Goal: Transaction & Acquisition: Purchase product/service

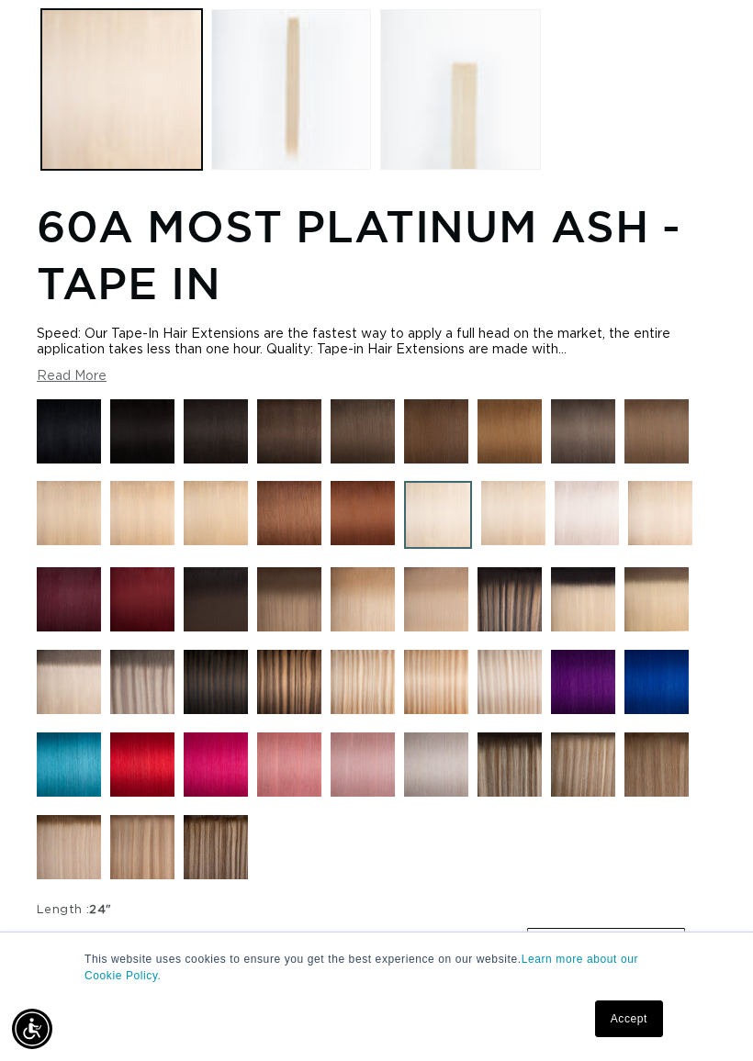
click at [513, 518] on img at bounding box center [513, 513] width 64 height 64
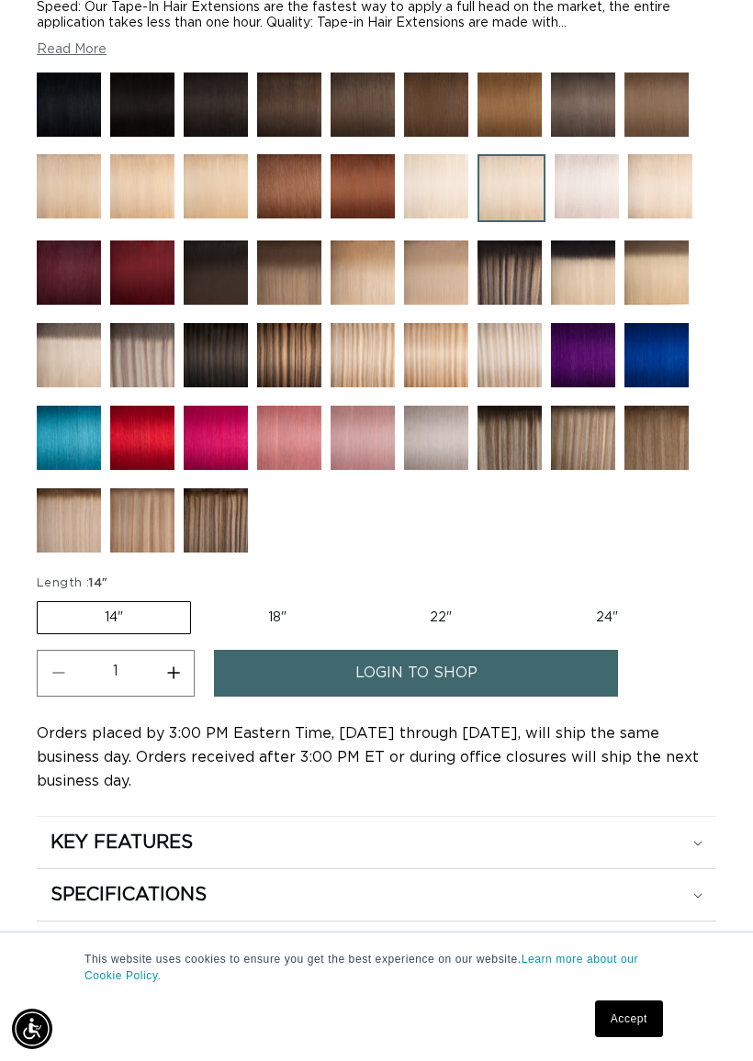
click at [283, 622] on label "18" Variant sold out or unavailable" at bounding box center [277, 617] width 152 height 31
click at [201, 599] on input "18" Variant sold out or unavailable" at bounding box center [200, 598] width 1 height 1
radio input "true"
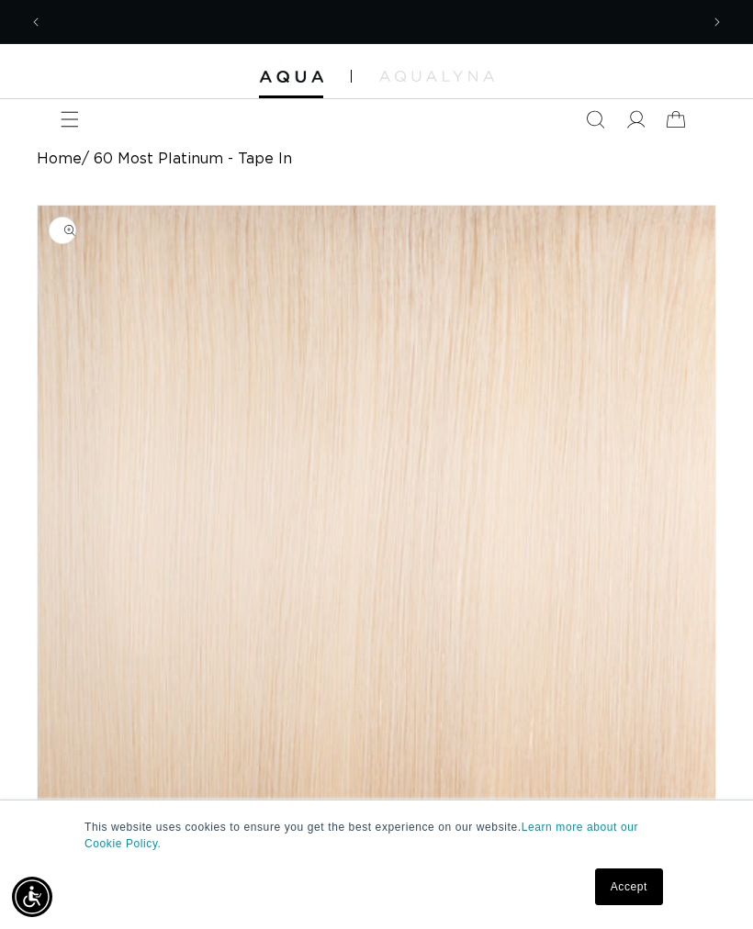
scroll to position [0, 656]
click at [67, 124] on icon "Menu" at bounding box center [70, 119] width 18 height 18
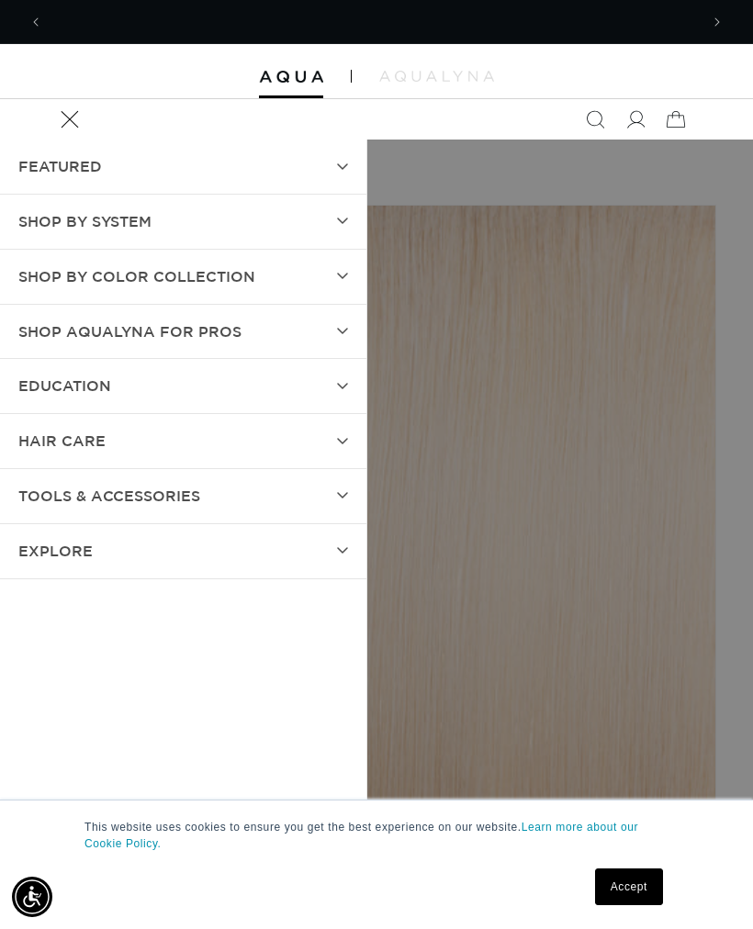
scroll to position [0, 0]
click at [346, 169] on icon at bounding box center [342, 166] width 11 height 7
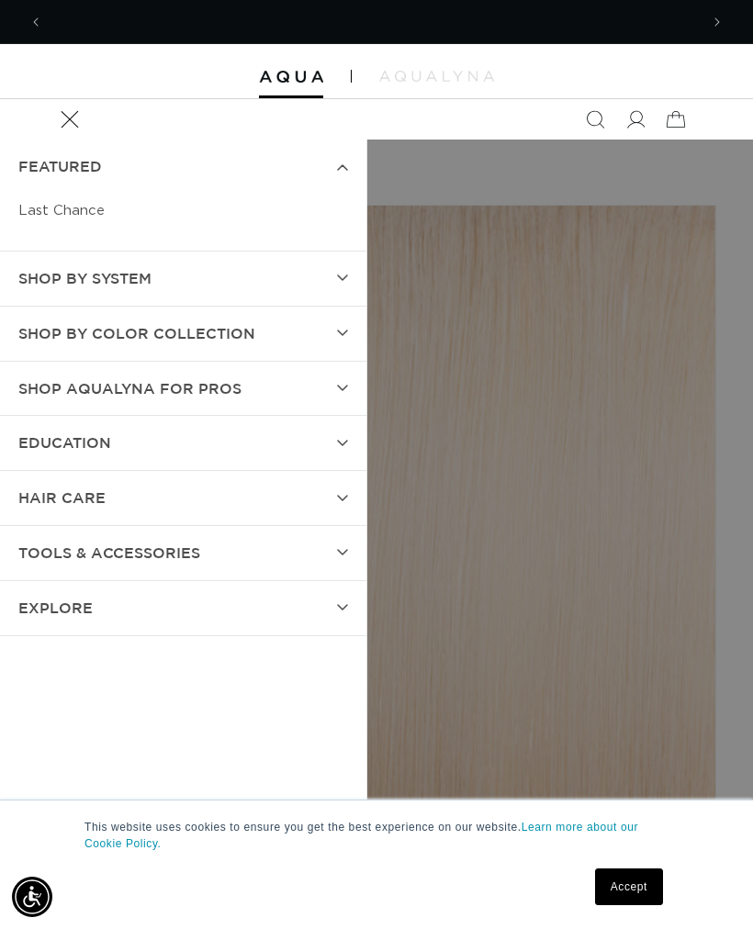
scroll to position [0, 656]
click at [335, 282] on summary "SHOP BY SYSTEM" at bounding box center [183, 279] width 366 height 54
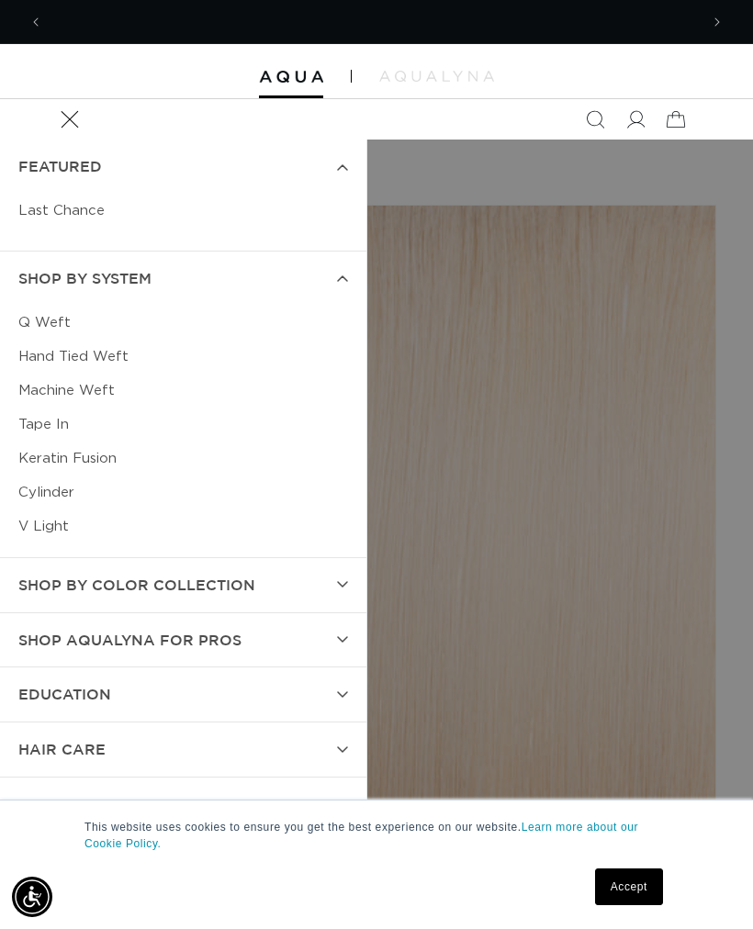
scroll to position [0, 1311]
click at [38, 431] on link "Tape In" at bounding box center [183, 425] width 330 height 34
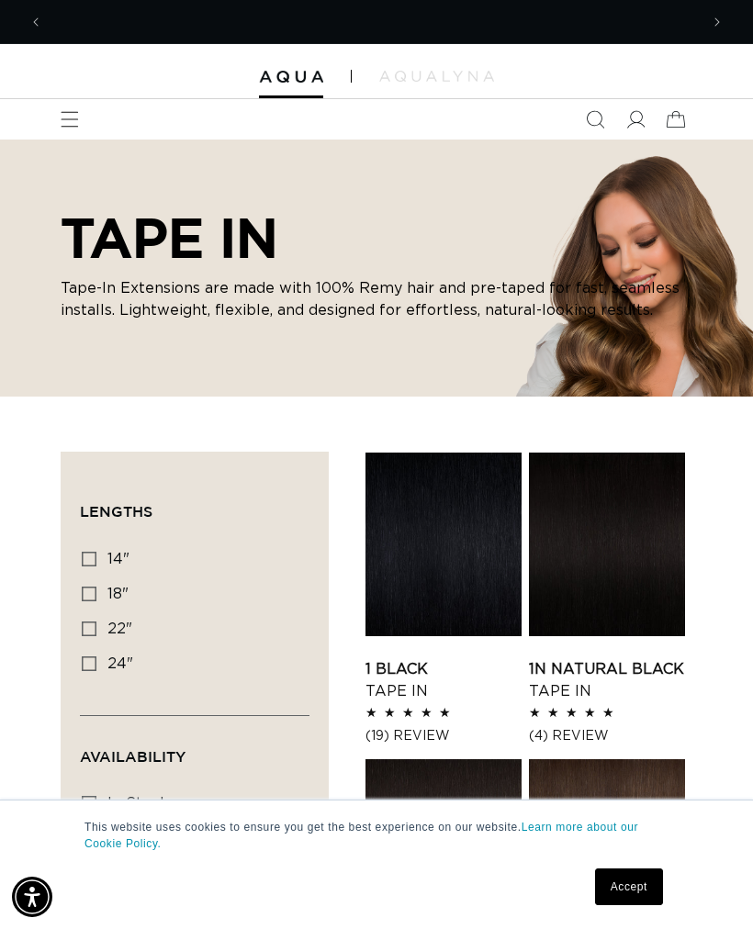
scroll to position [0, 656]
click at [90, 595] on icon at bounding box center [89, 594] width 15 height 15
click at [90, 595] on input "18" 18" (49 products)" at bounding box center [89, 594] width 15 height 15
checkbox input "true"
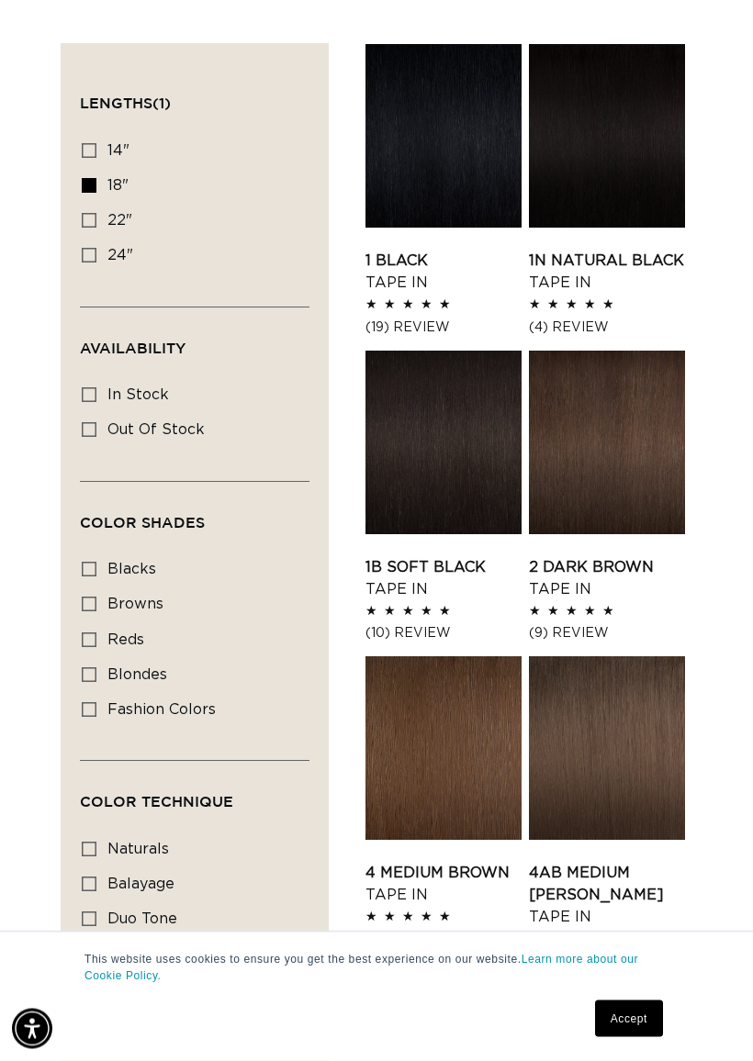
scroll to position [410, 0]
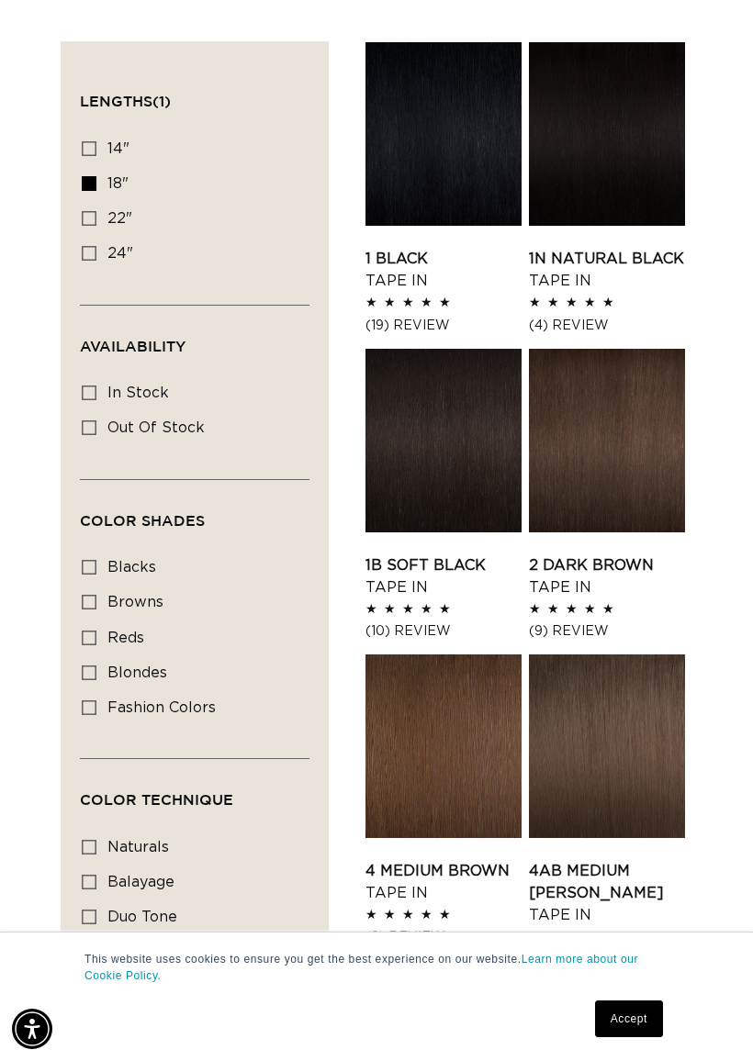
click at [93, 680] on icon at bounding box center [89, 673] width 15 height 15
click at [93, 680] on input "blondes blondes (29 products)" at bounding box center [89, 673] width 15 height 15
checkbox input "true"
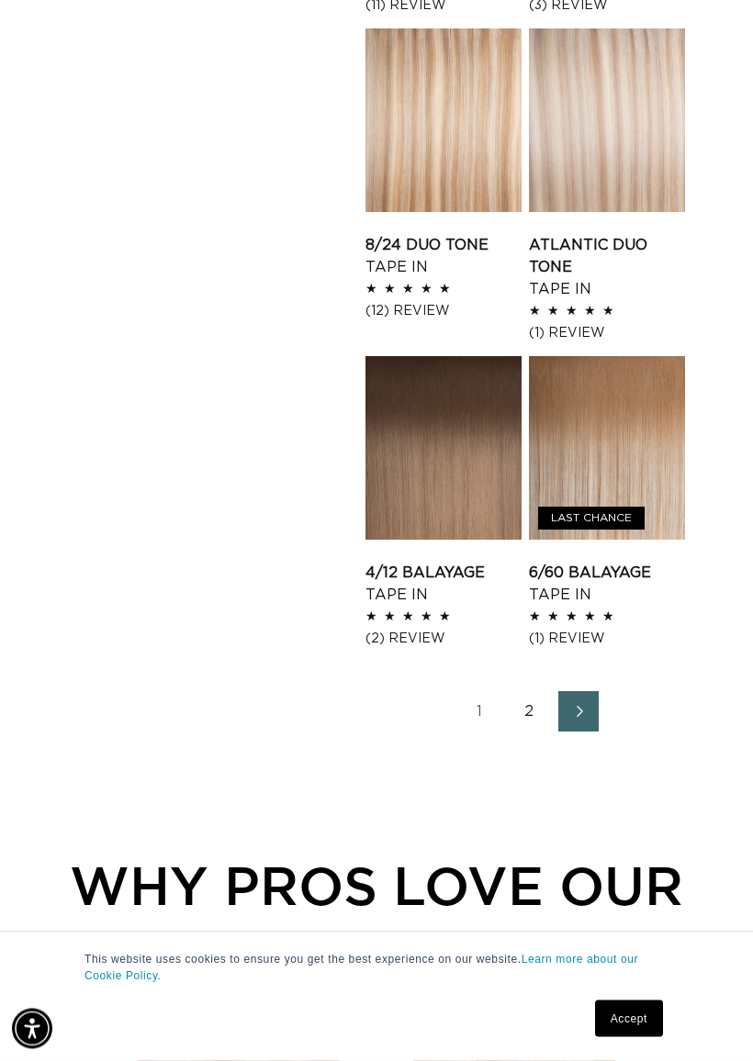
scroll to position [2305, 0]
click at [573, 722] on span "Next page" at bounding box center [579, 711] width 12 height 22
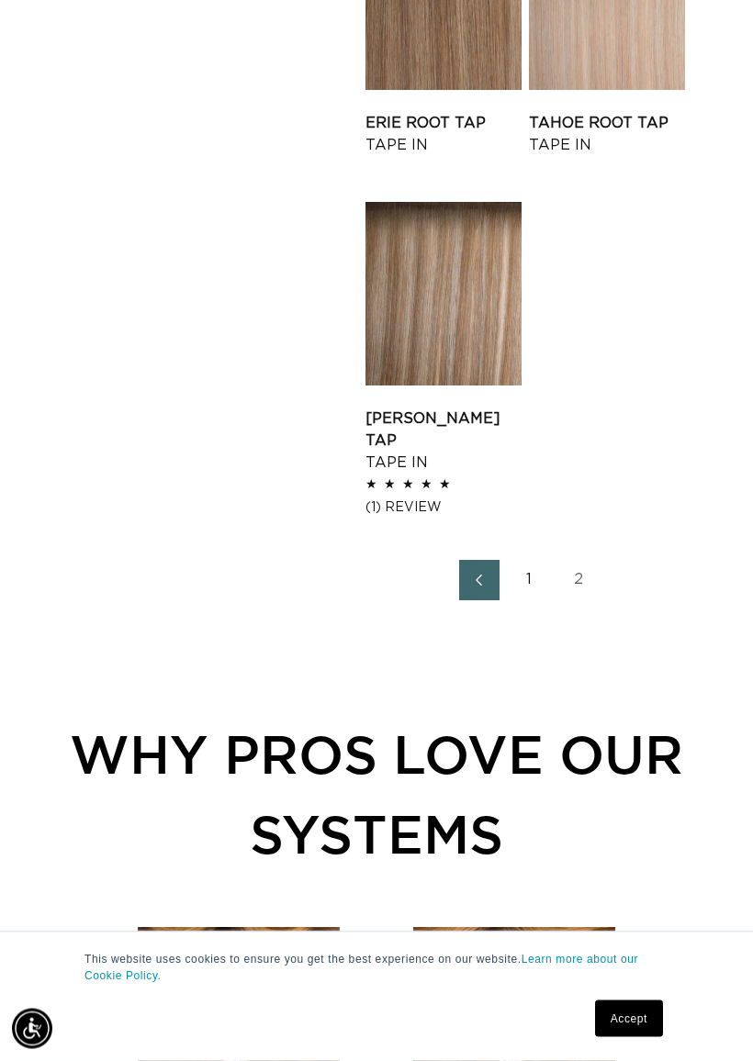
scroll to position [2077, 0]
click at [479, 600] on link "Previous page" at bounding box center [479, 580] width 40 height 40
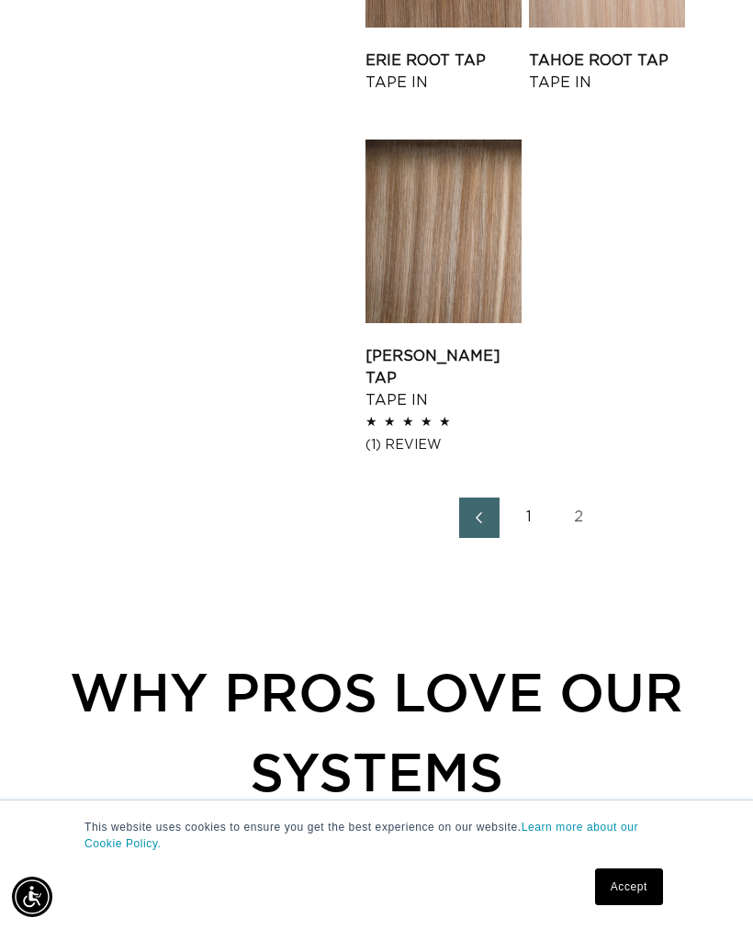
scroll to position [0, 0]
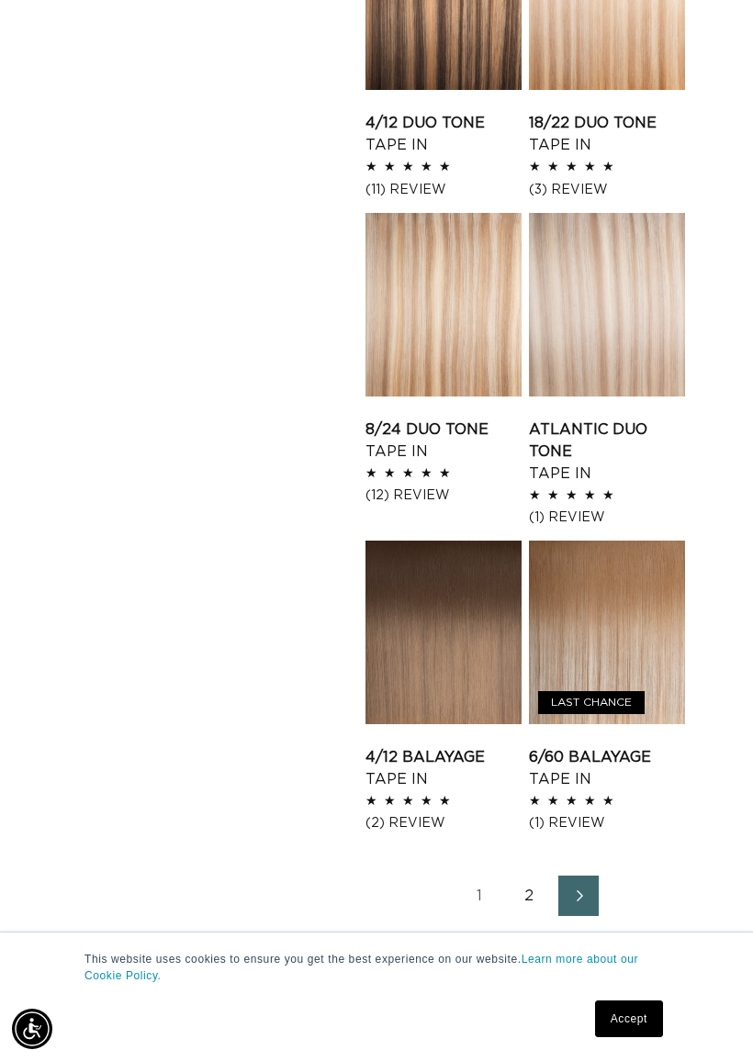
scroll to position [0, 656]
click at [608, 746] on link "6/60 Balayage Tape In" at bounding box center [607, 768] width 156 height 44
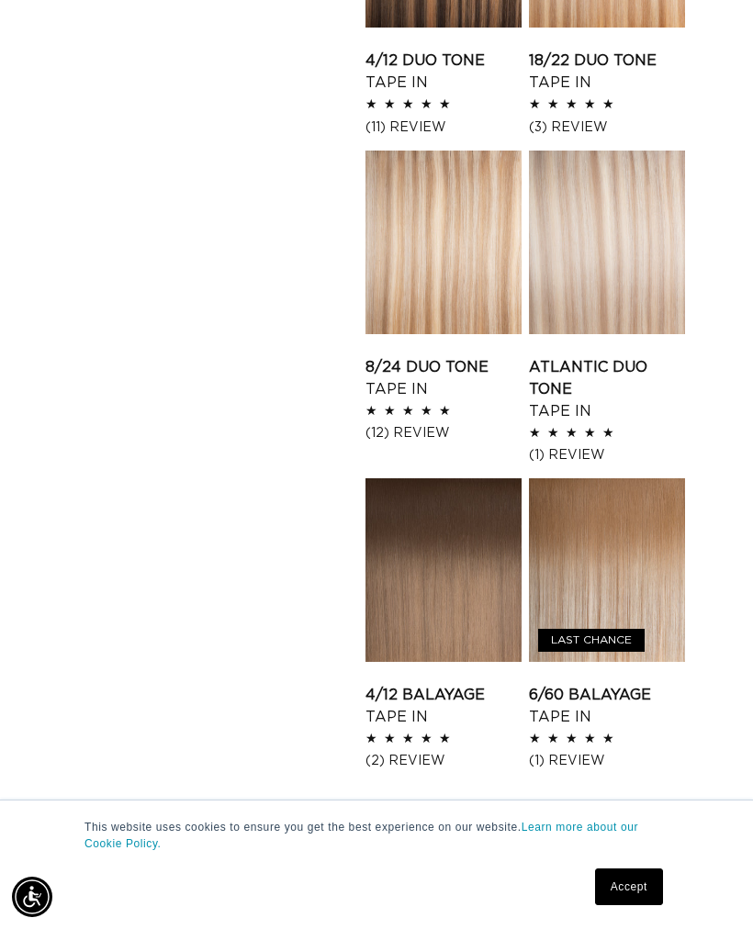
scroll to position [0, 1311]
